Goal: Transaction & Acquisition: Purchase product/service

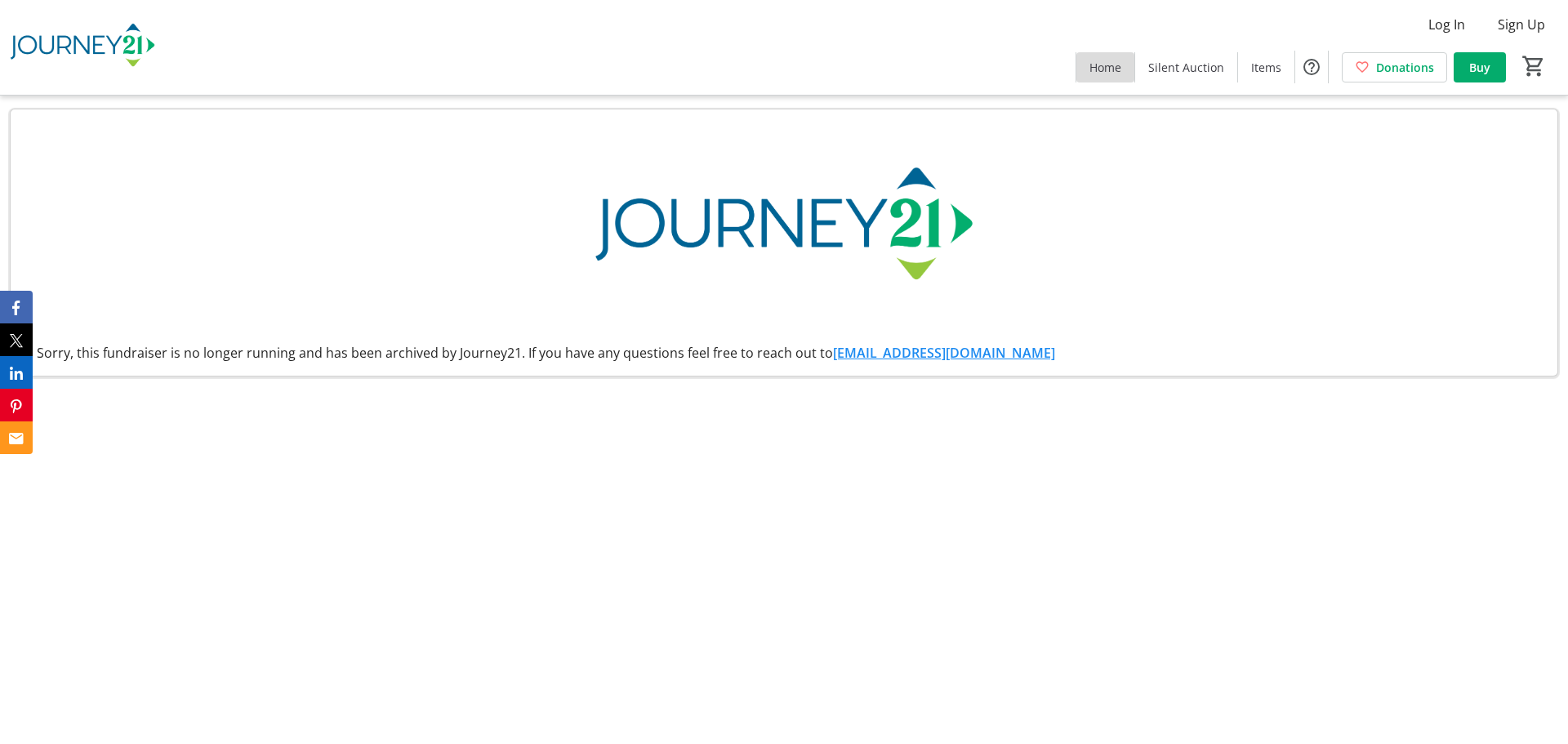
click at [1109, 67] on span "Home" at bounding box center [1105, 68] width 32 height 17
click at [1282, 61] on span "Items" at bounding box center [1265, 68] width 30 height 17
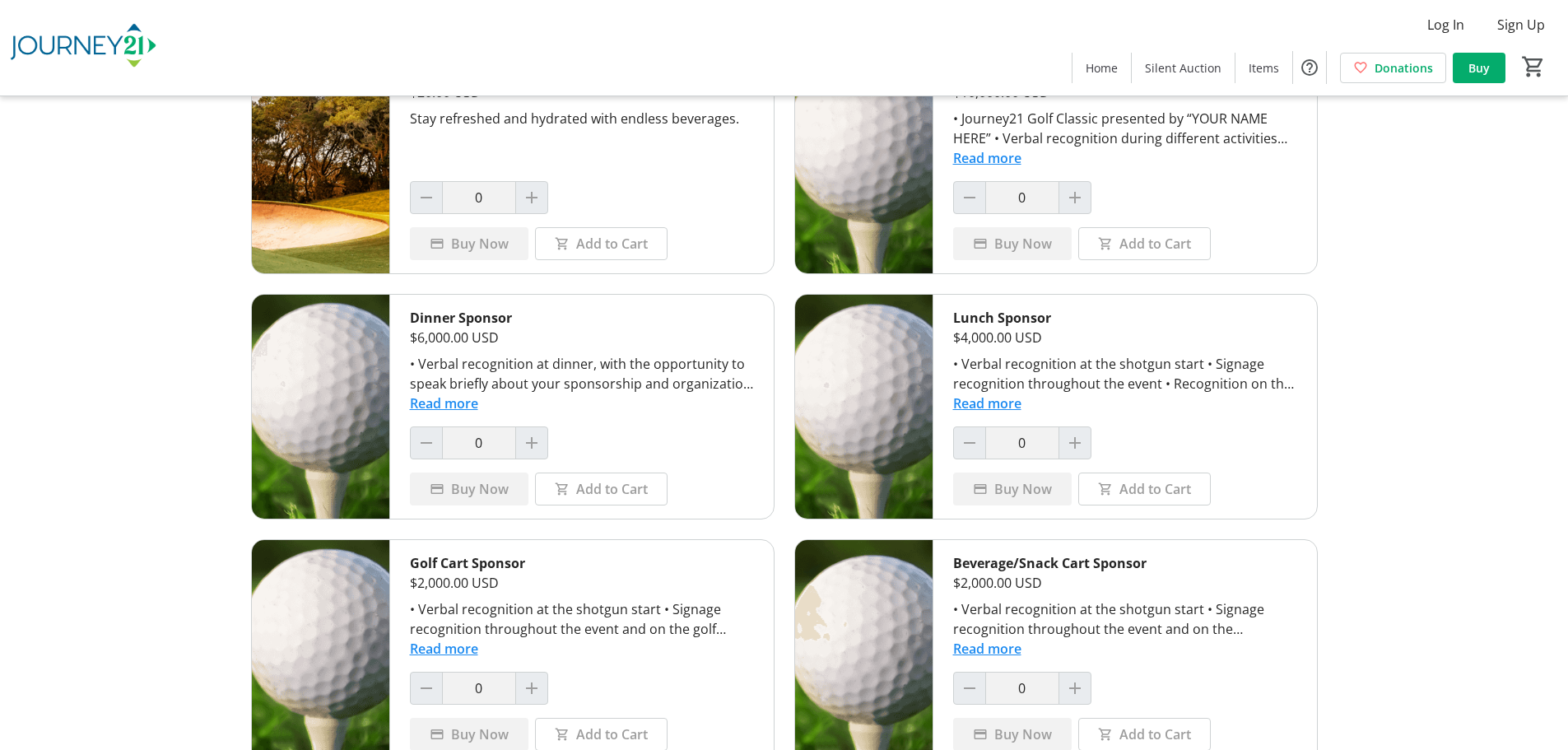
scroll to position [702, 0]
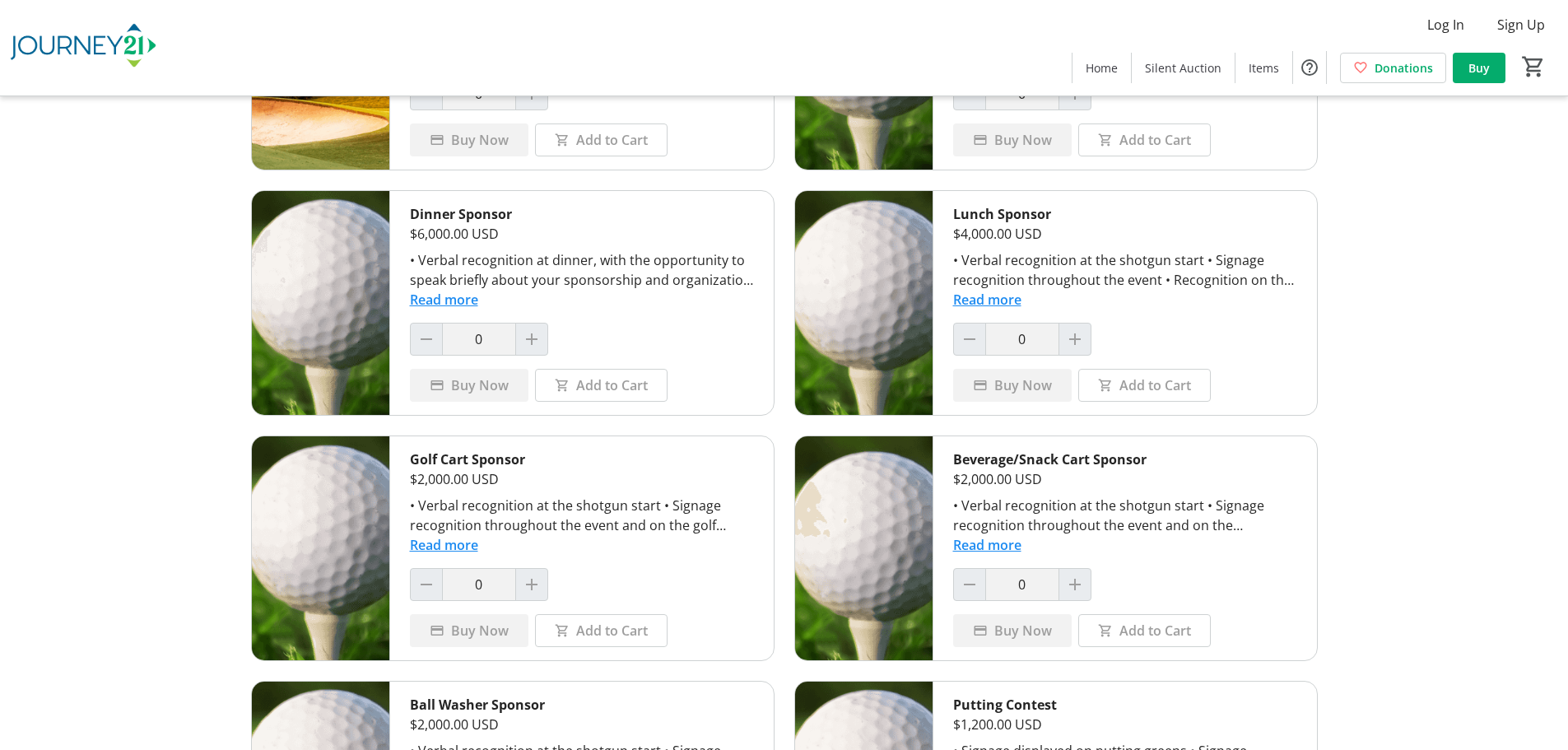
click at [968, 300] on button "Read more" at bounding box center [988, 300] width 69 height 20
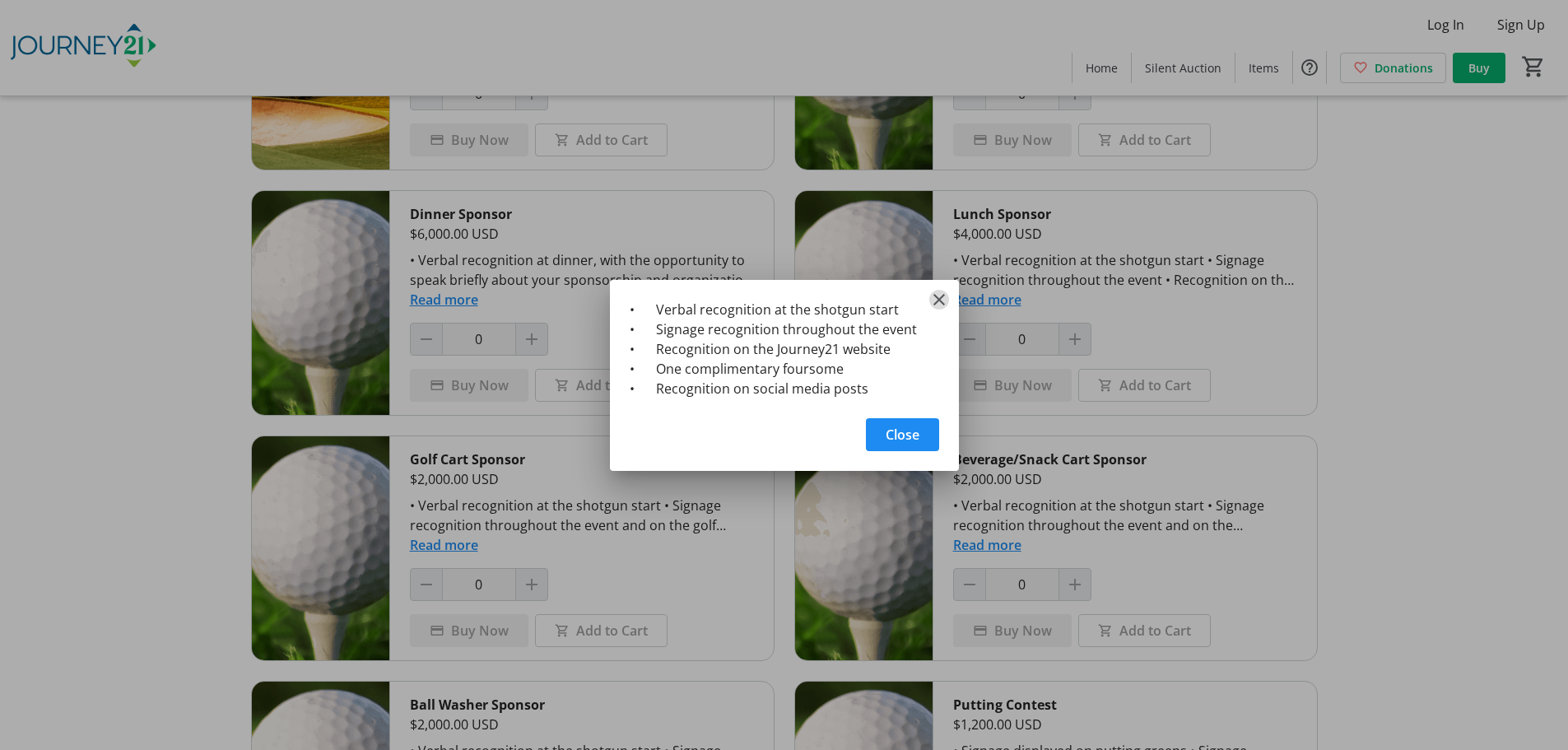
click at [935, 295] on mat-icon "Close" at bounding box center [939, 300] width 20 height 20
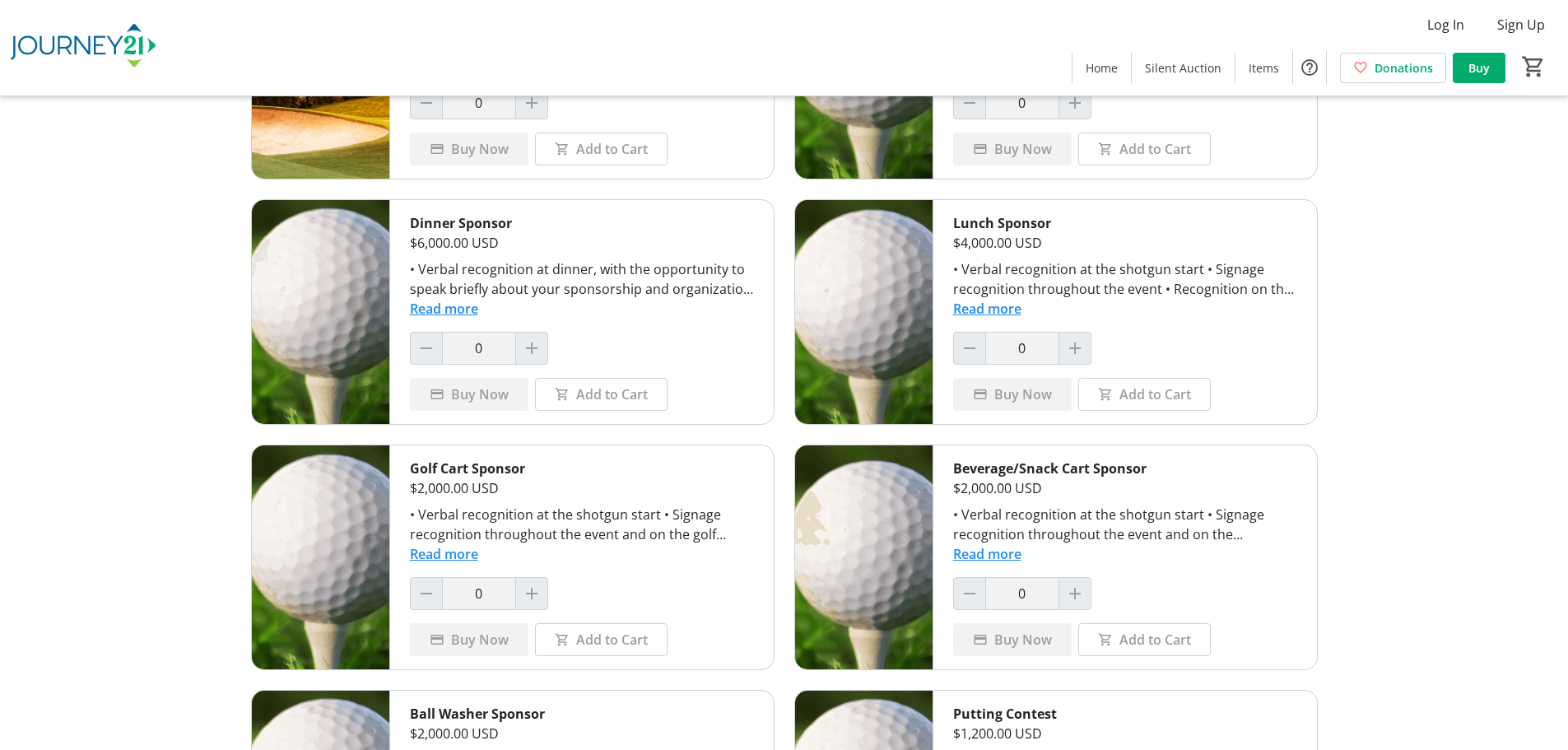
scroll to position [555, 0]
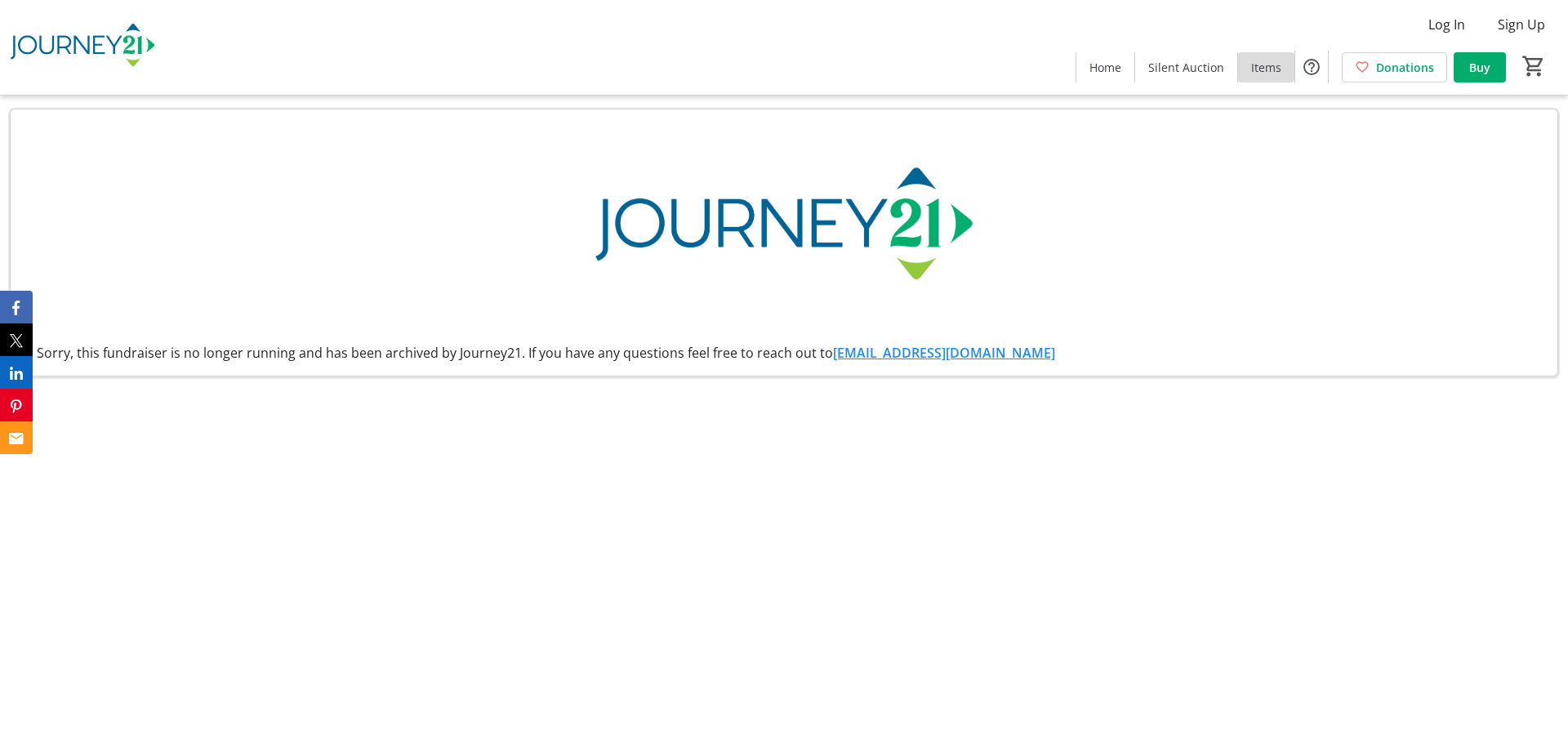
click at [1268, 60] on span "Items" at bounding box center [1265, 68] width 30 height 17
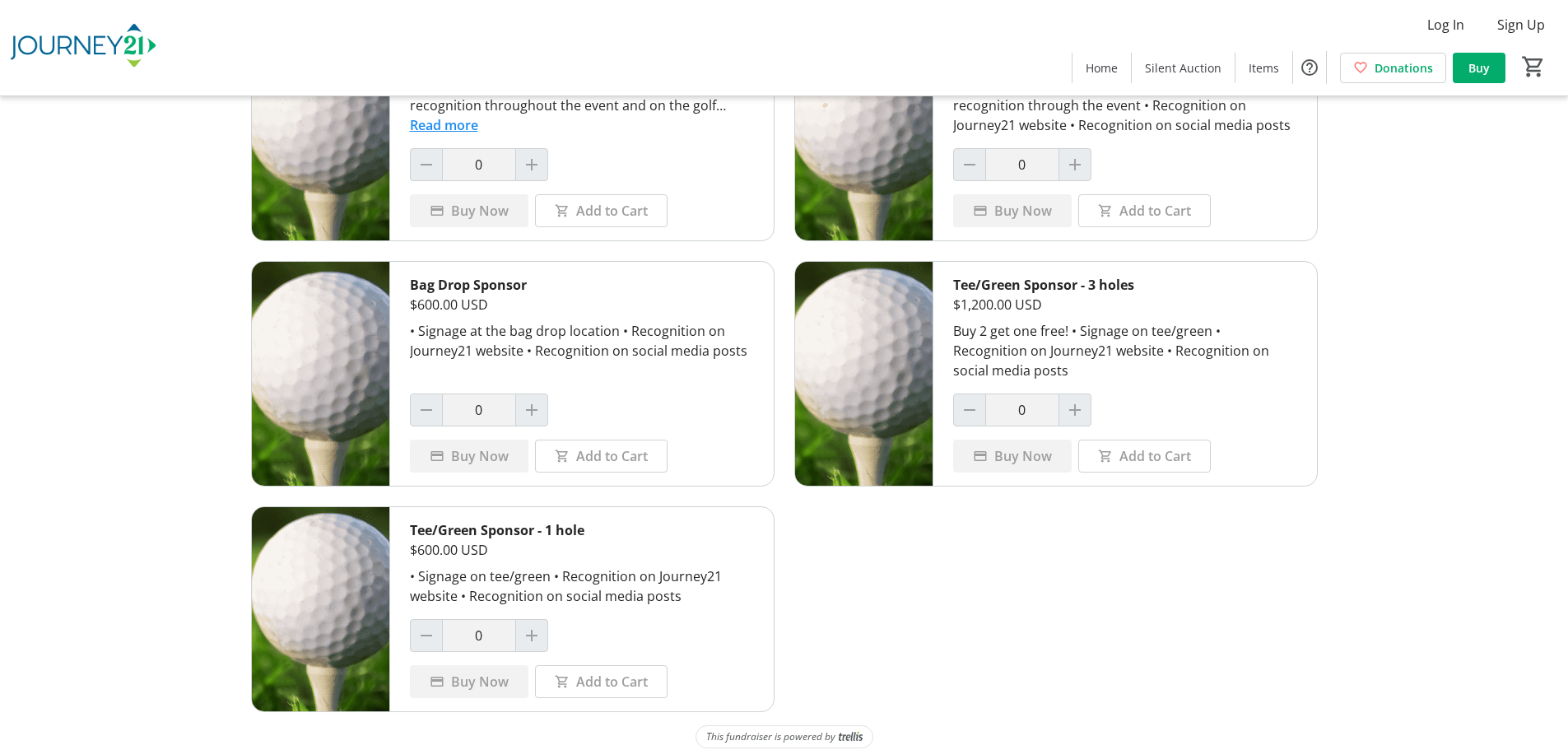
scroll to position [1379, 0]
